Goal: Task Accomplishment & Management: Use online tool/utility

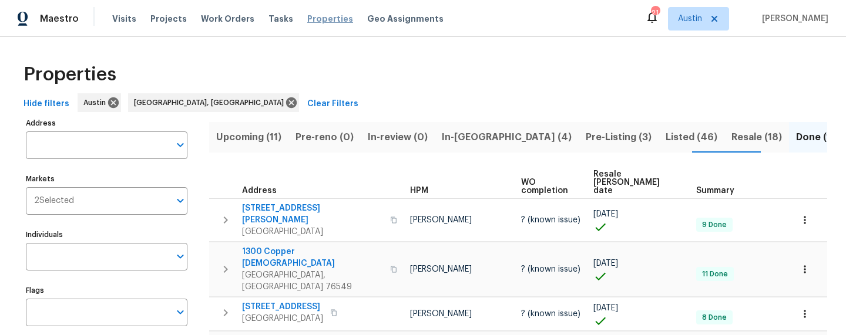
click at [307, 23] on span "Properties" at bounding box center [330, 19] width 46 height 12
click at [731, 135] on span "Resale (18)" at bounding box center [756, 137] width 51 height 16
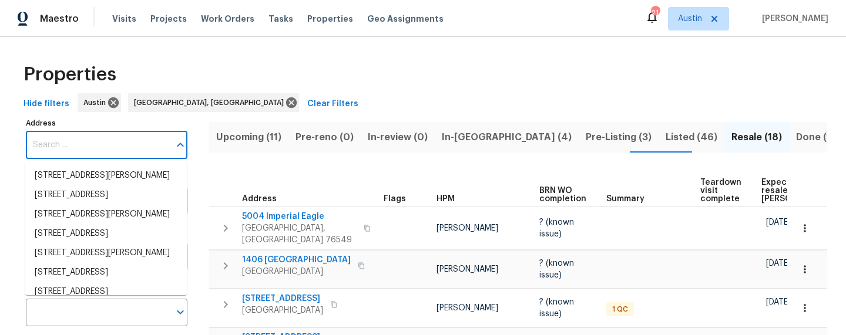
click at [53, 149] on input "Address" at bounding box center [98, 146] width 144 height 28
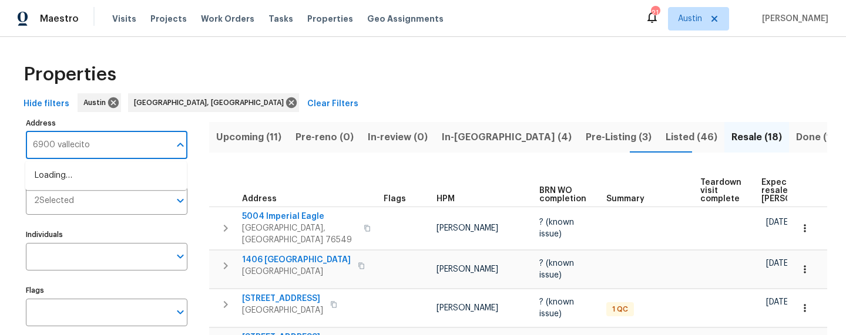
type input "6900 vallecito"
click at [72, 184] on li "6900 Vallecito Dr Austin TX 78759" at bounding box center [106, 175] width 162 height 19
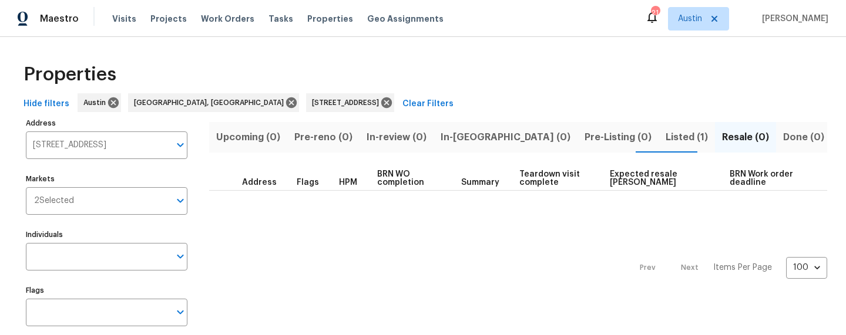
click at [666, 137] on span "Listed (1)" at bounding box center [687, 137] width 42 height 16
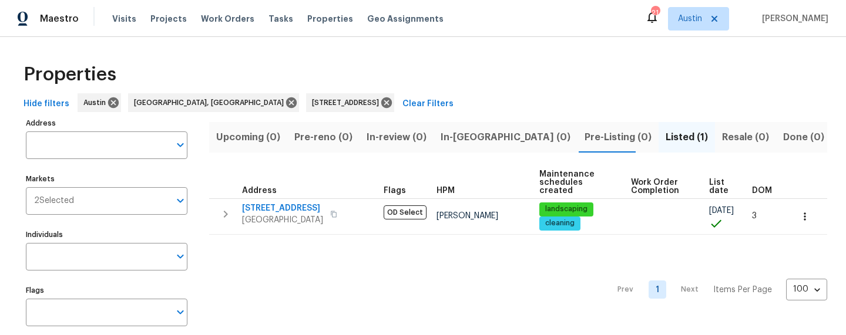
type input "6900 Vallecito Dr Austin TX 78759"
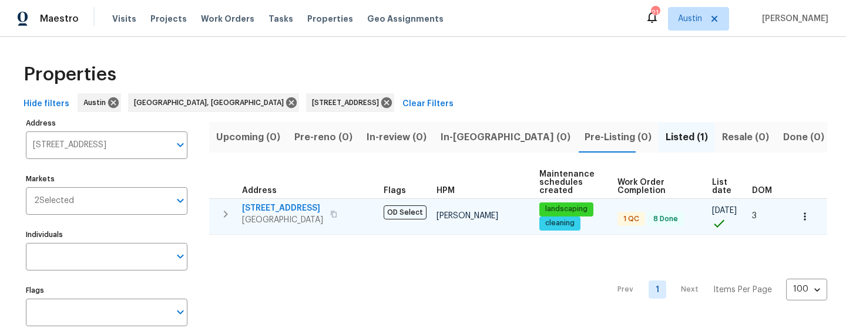
click at [297, 208] on span "6900 Vallecito Dr" at bounding box center [282, 209] width 81 height 12
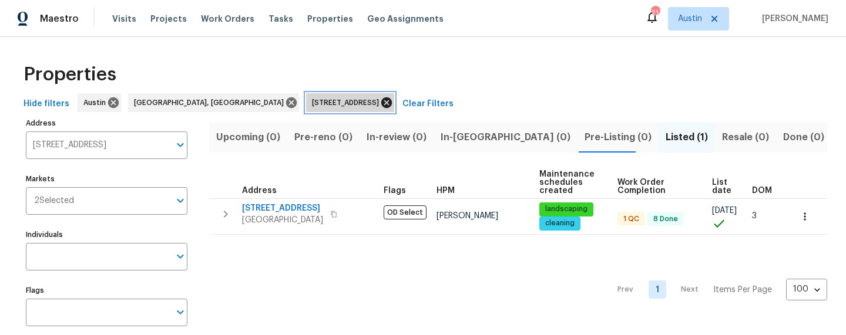
click at [381, 107] on icon at bounding box center [386, 103] width 11 height 11
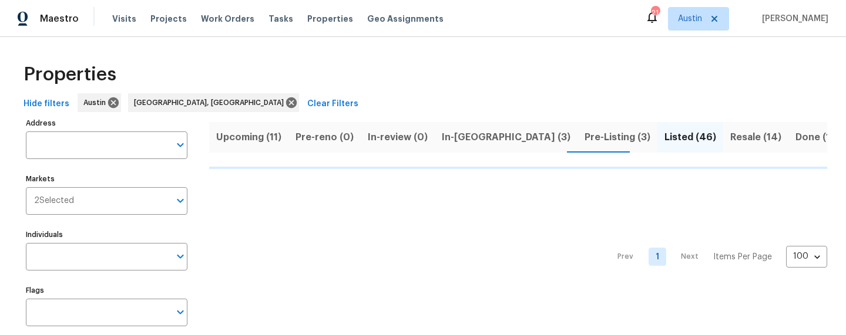
click at [585, 133] on span "Pre-Listing (3)" at bounding box center [618, 137] width 66 height 16
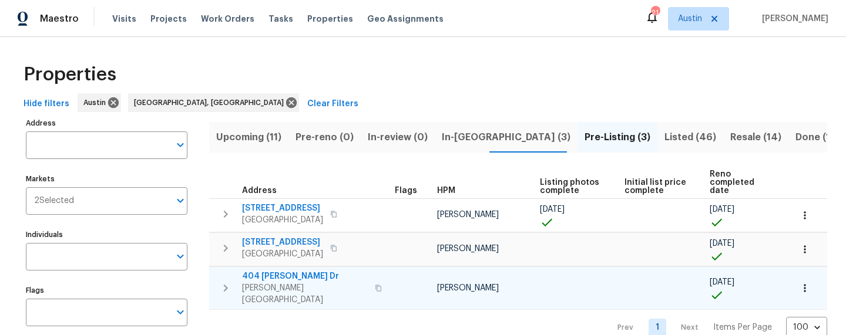
click at [283, 271] on span "404 Stewart Dr" at bounding box center [305, 277] width 126 height 12
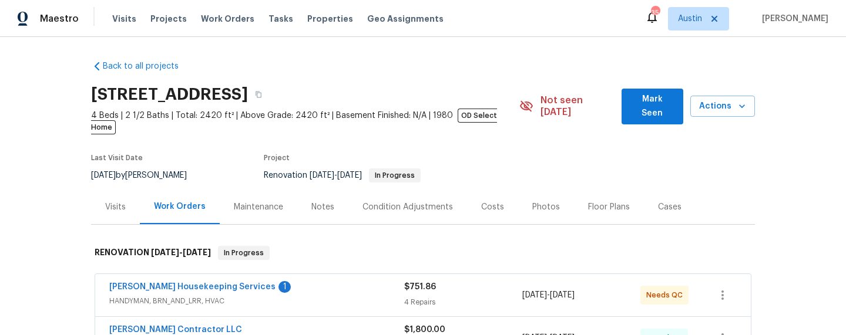
click at [544, 202] on div "Photos" at bounding box center [546, 208] width 28 height 12
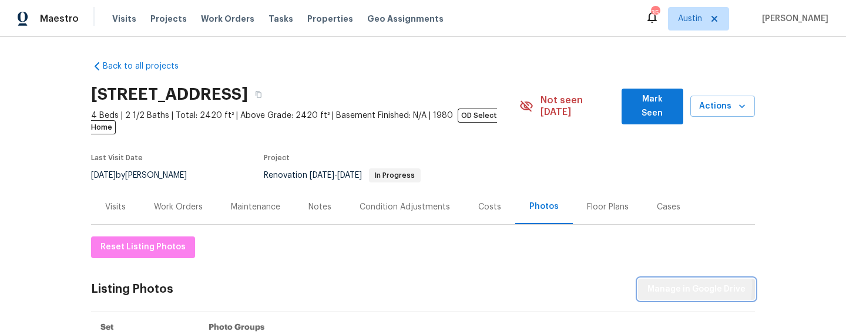
click at [655, 283] on span "Manage in Google Drive" at bounding box center [696, 290] width 98 height 15
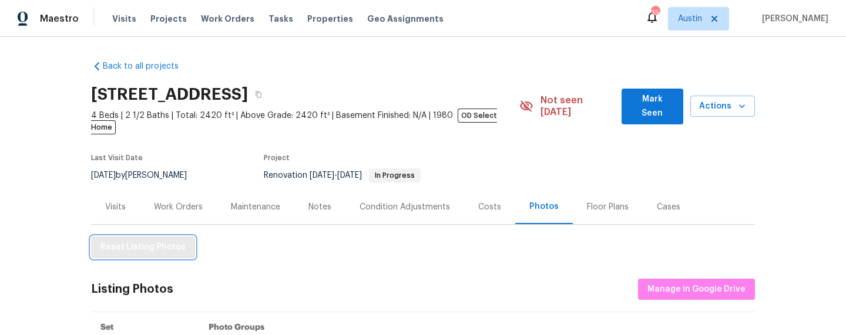
click at [136, 240] on span "Reset Listing Photos" at bounding box center [142, 247] width 85 height 15
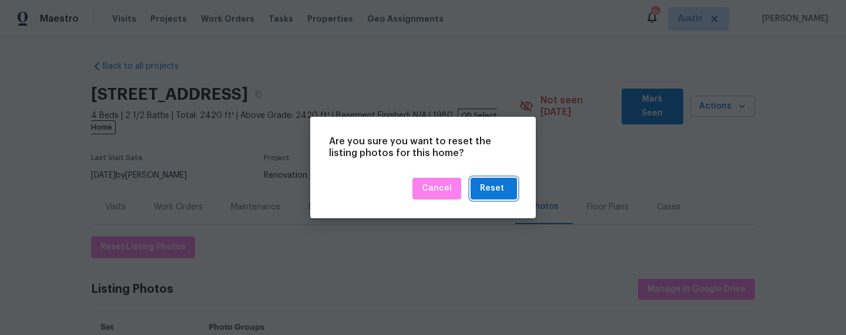
click at [484, 187] on div "Reset" at bounding box center [492, 189] width 24 height 15
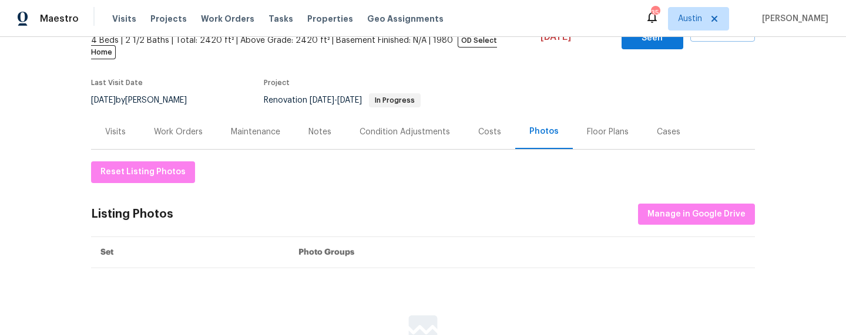
scroll to position [73, 0]
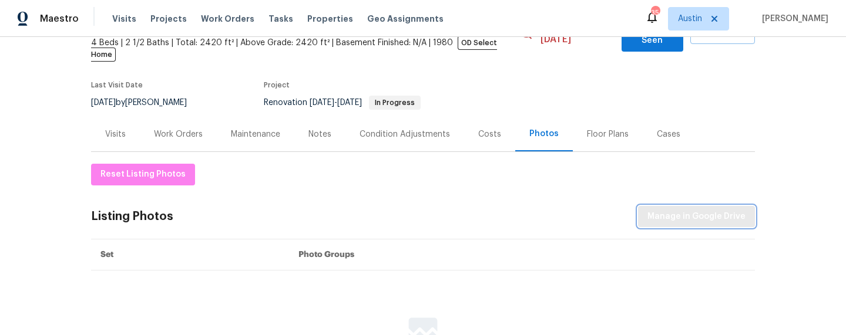
click at [677, 215] on button "Manage in Google Drive" at bounding box center [696, 217] width 117 height 22
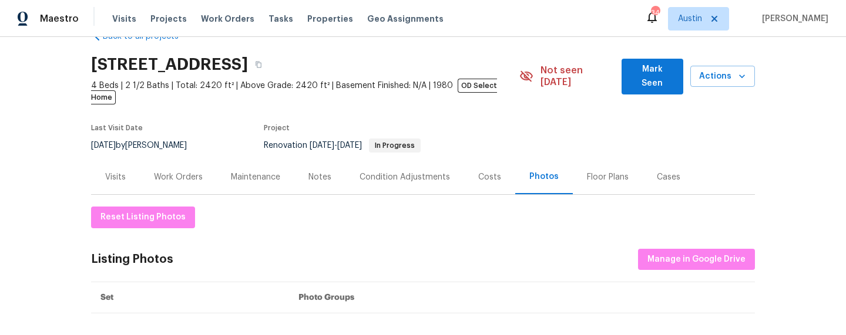
scroll to position [0, 0]
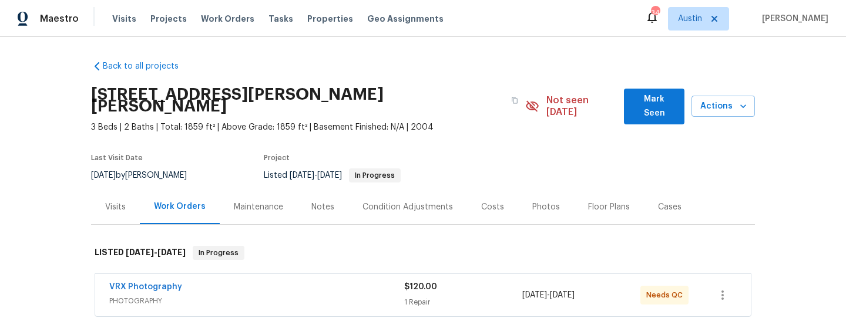
click at [551, 202] on div "Photos" at bounding box center [546, 208] width 28 height 12
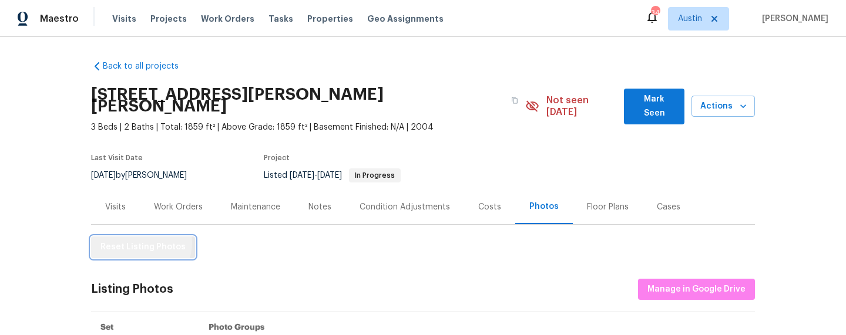
click at [140, 240] on span "Reset Listing Photos" at bounding box center [142, 247] width 85 height 15
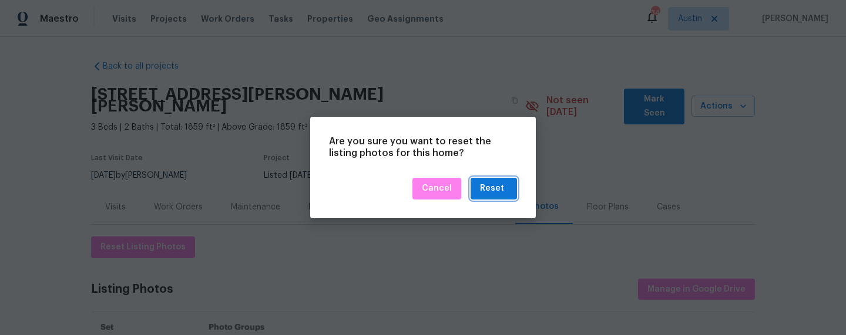
click at [501, 194] on div "Reset" at bounding box center [492, 189] width 24 height 15
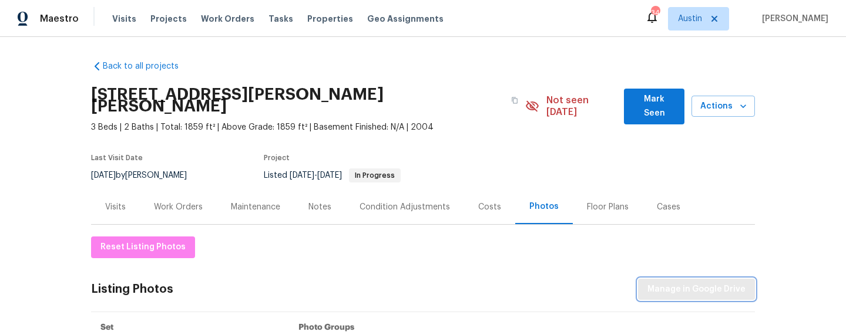
click at [686, 283] on span "Manage in Google Drive" at bounding box center [696, 290] width 98 height 15
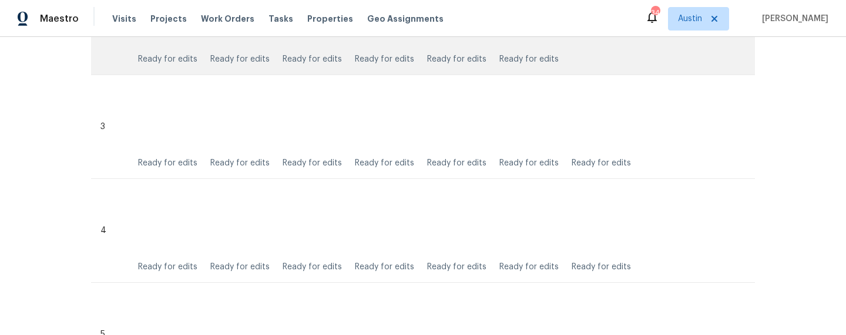
scroll to position [1292, 0]
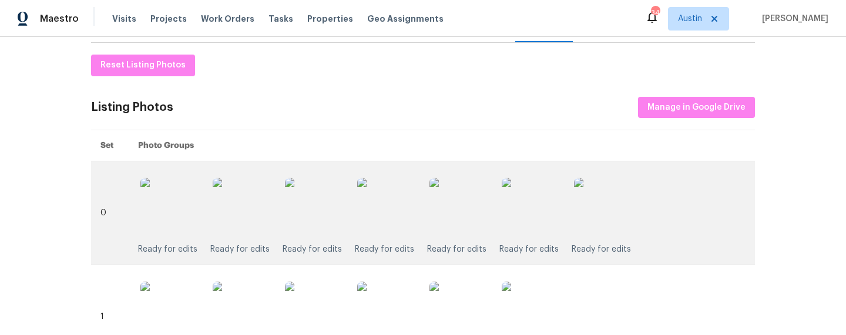
scroll to position [190, 0]
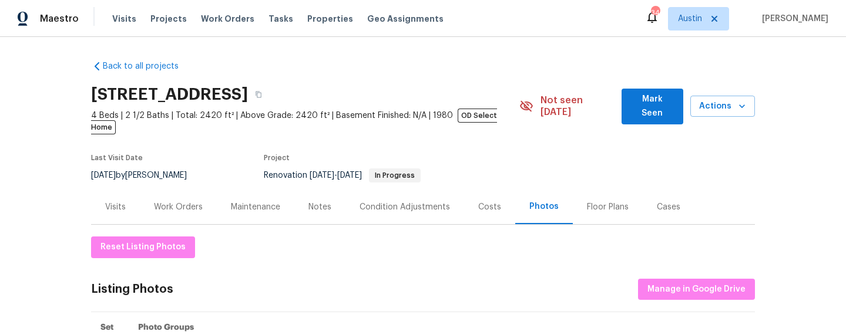
click at [646, 104] on span "Mark Seen" at bounding box center [652, 106] width 43 height 29
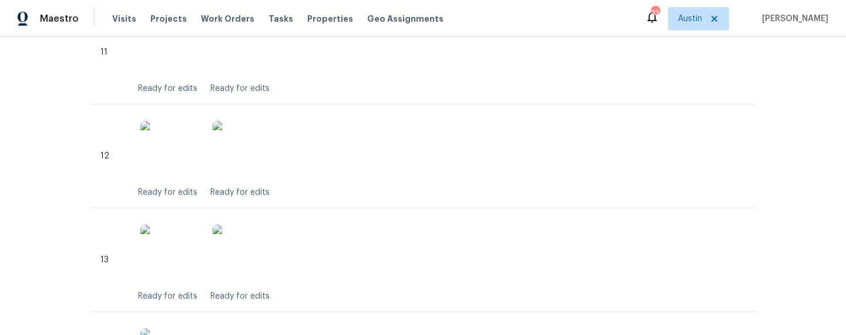
scroll to position [1959, 0]
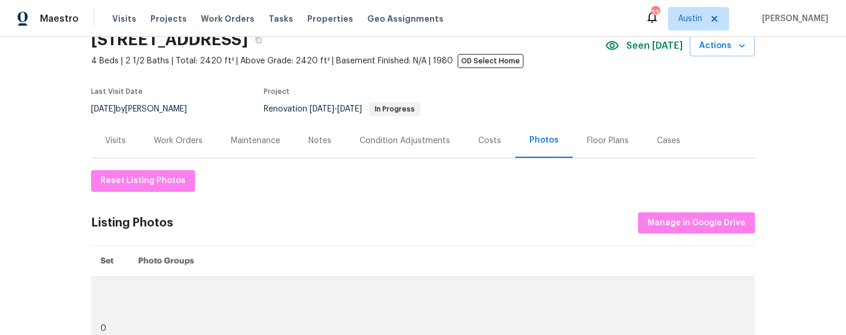
scroll to position [53, 0]
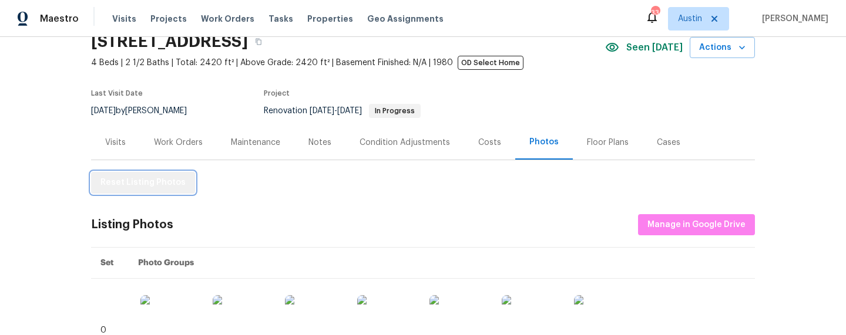
click at [164, 187] on span "Reset Listing Photos" at bounding box center [142, 183] width 85 height 15
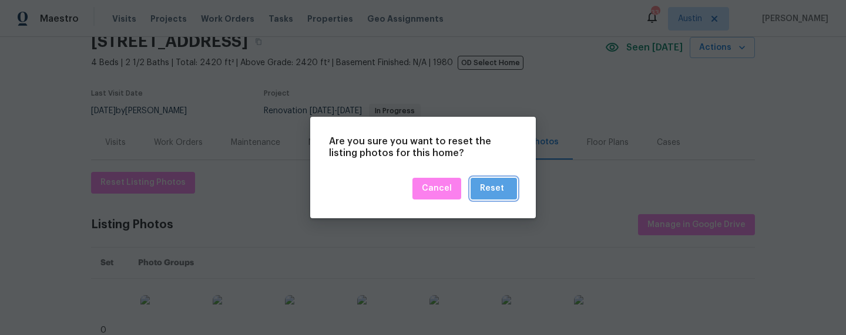
click at [503, 193] on div "Reset" at bounding box center [492, 189] width 24 height 15
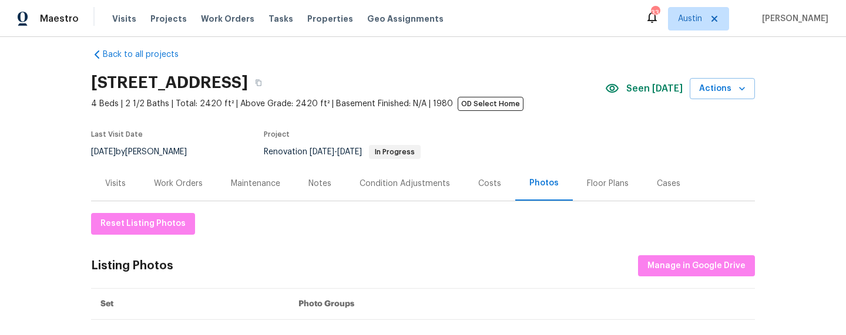
scroll to position [5, 0]
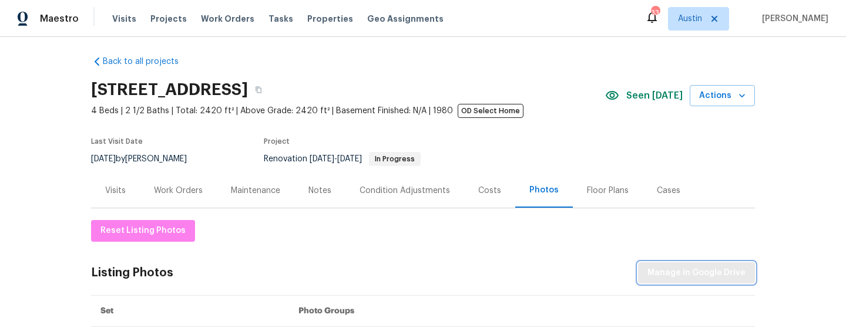
click at [682, 270] on span "Manage in Google Drive" at bounding box center [696, 273] width 98 height 15
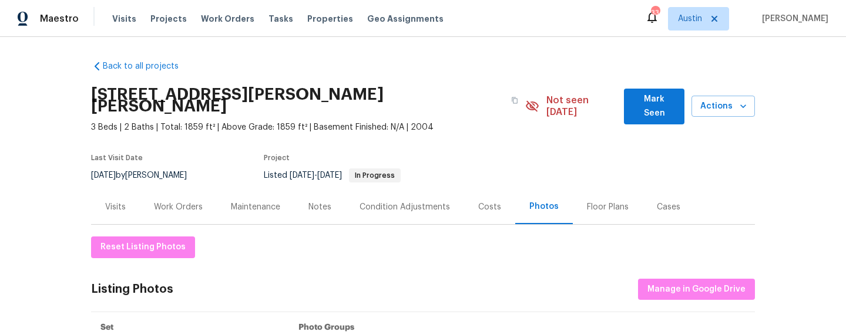
scroll to position [191, 0]
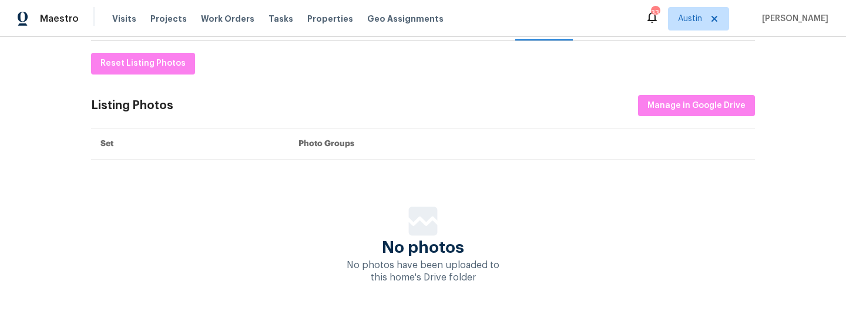
scroll to position [191, 0]
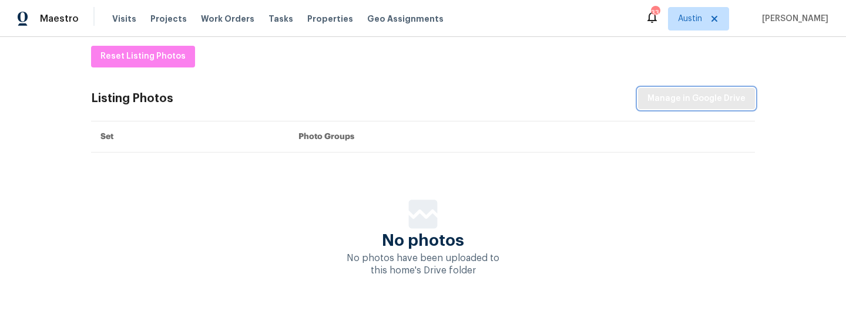
click at [647, 91] on button "Manage in Google Drive" at bounding box center [696, 99] width 117 height 22
